Goal: Register for event/course

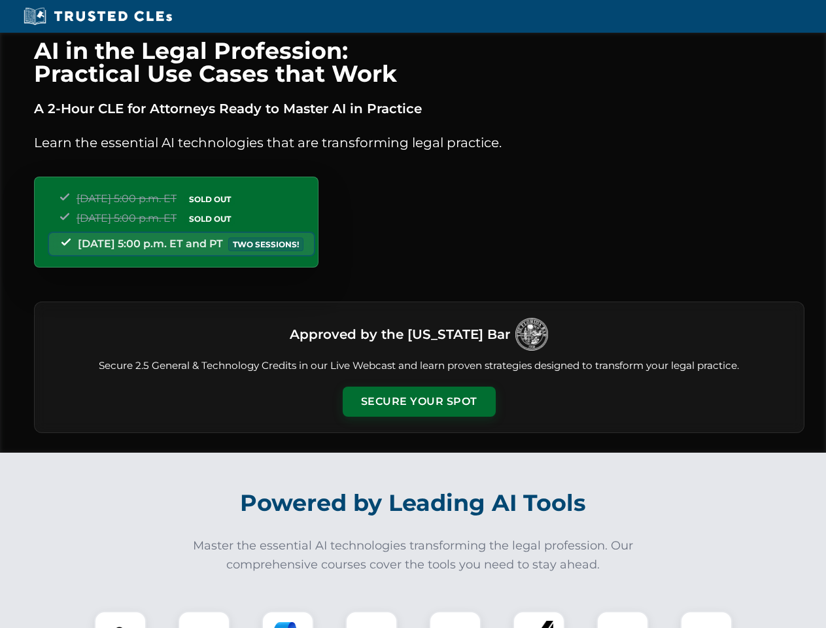
click at [418, 401] on button "Secure Your Spot" at bounding box center [419, 401] width 153 height 30
click at [120, 619] on img at bounding box center [120, 637] width 38 height 38
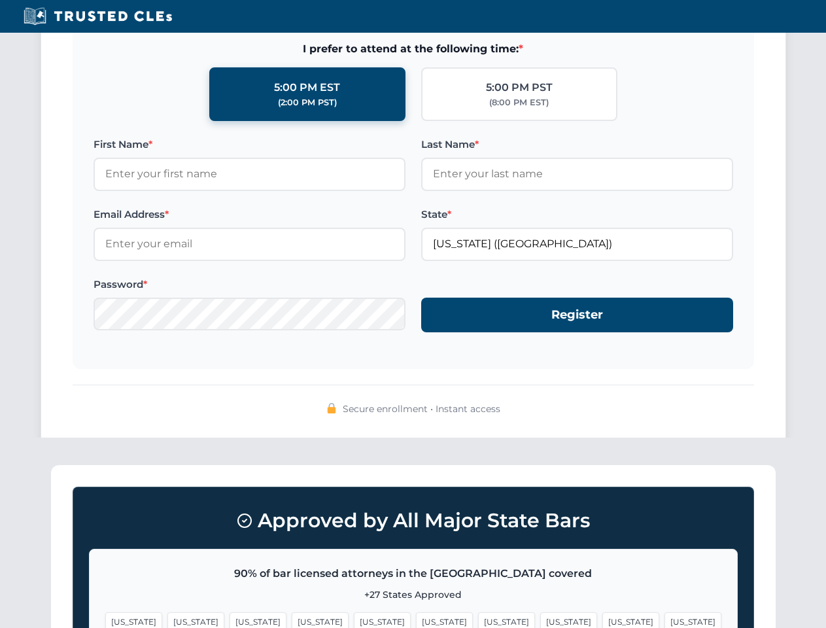
click at [602, 619] on span "[US_STATE]" at bounding box center [630, 621] width 57 height 19
